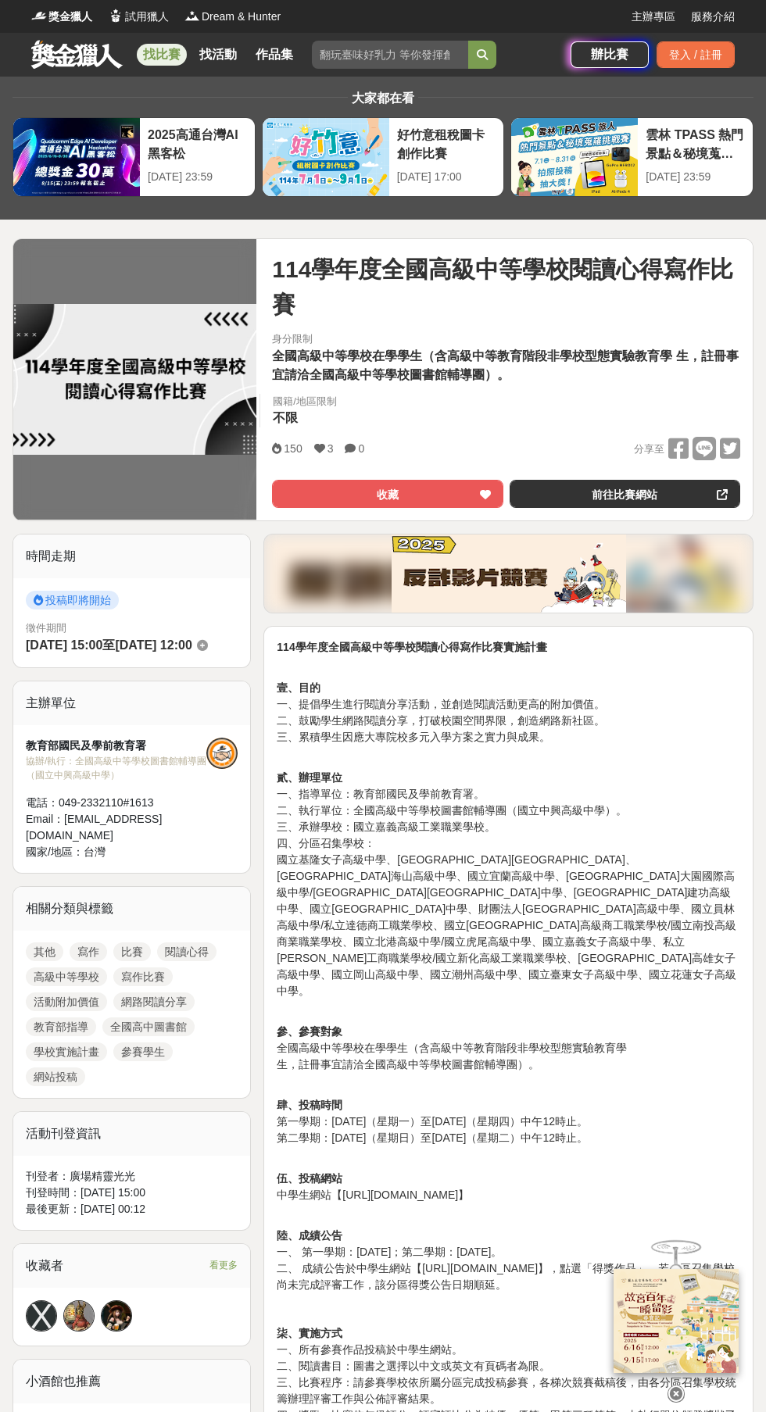
scroll to position [2, 0]
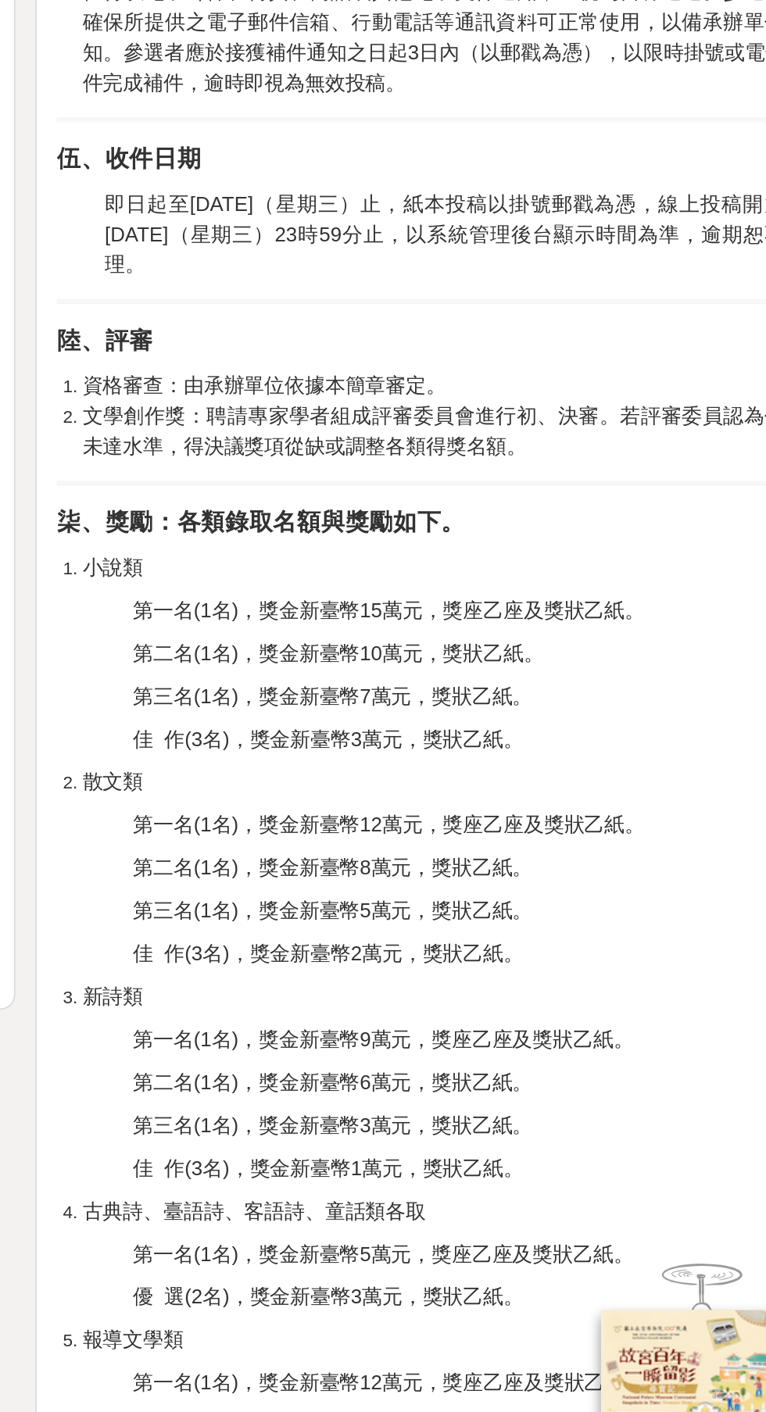
scroll to position [1273, 0]
